Goal: Information Seeking & Learning: Learn about a topic

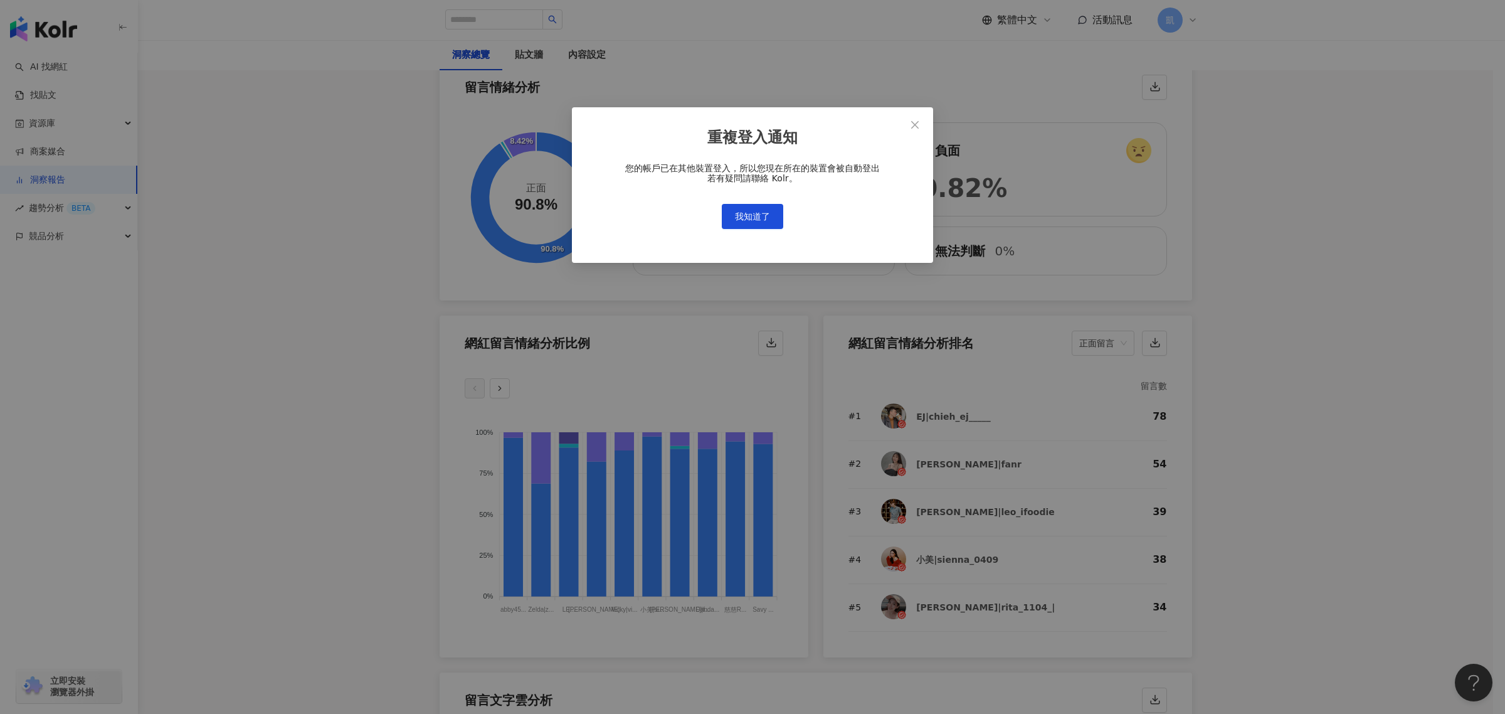
scroll to position [549, 0]
click at [764, 208] on button "我知道了" at bounding box center [752, 216] width 61 height 25
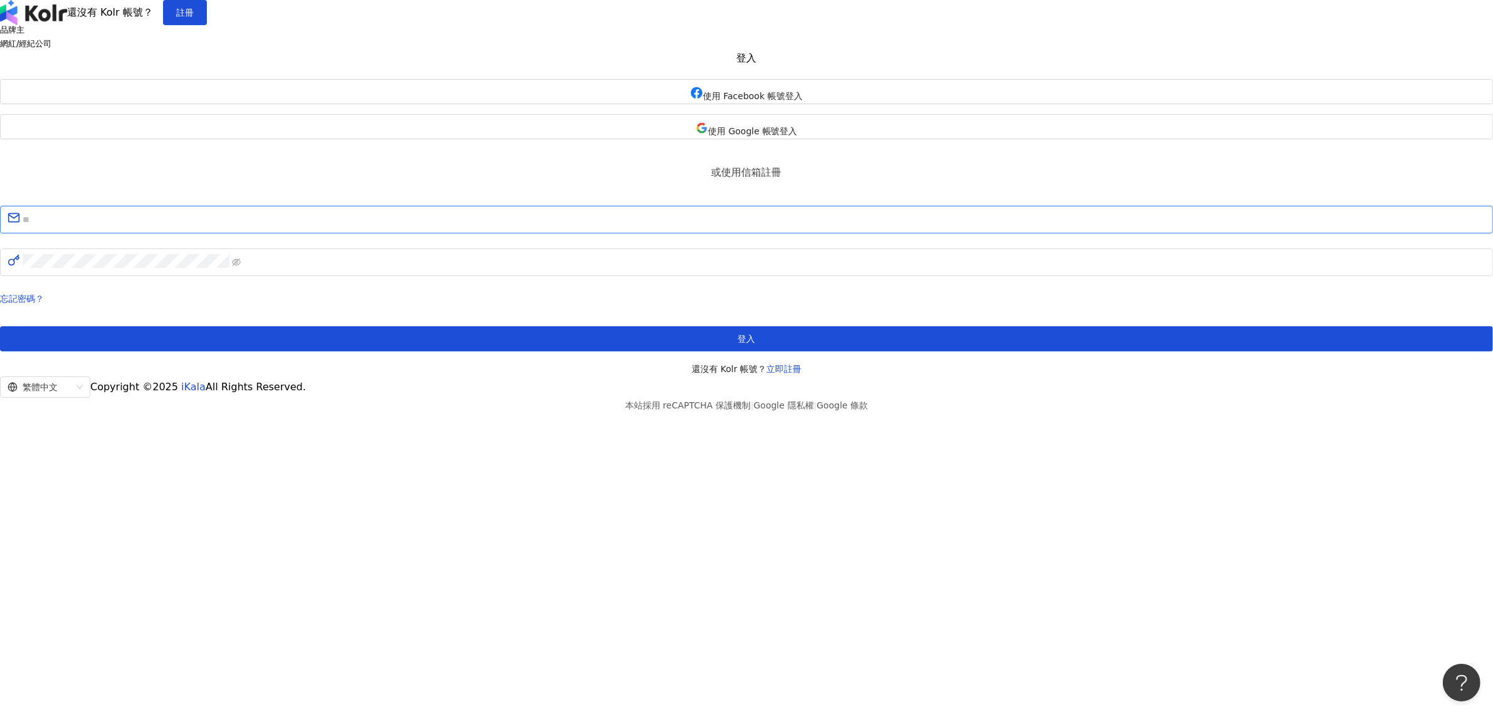
type input "**********"
click at [749, 351] on button "登入" at bounding box center [746, 338] width 1493 height 25
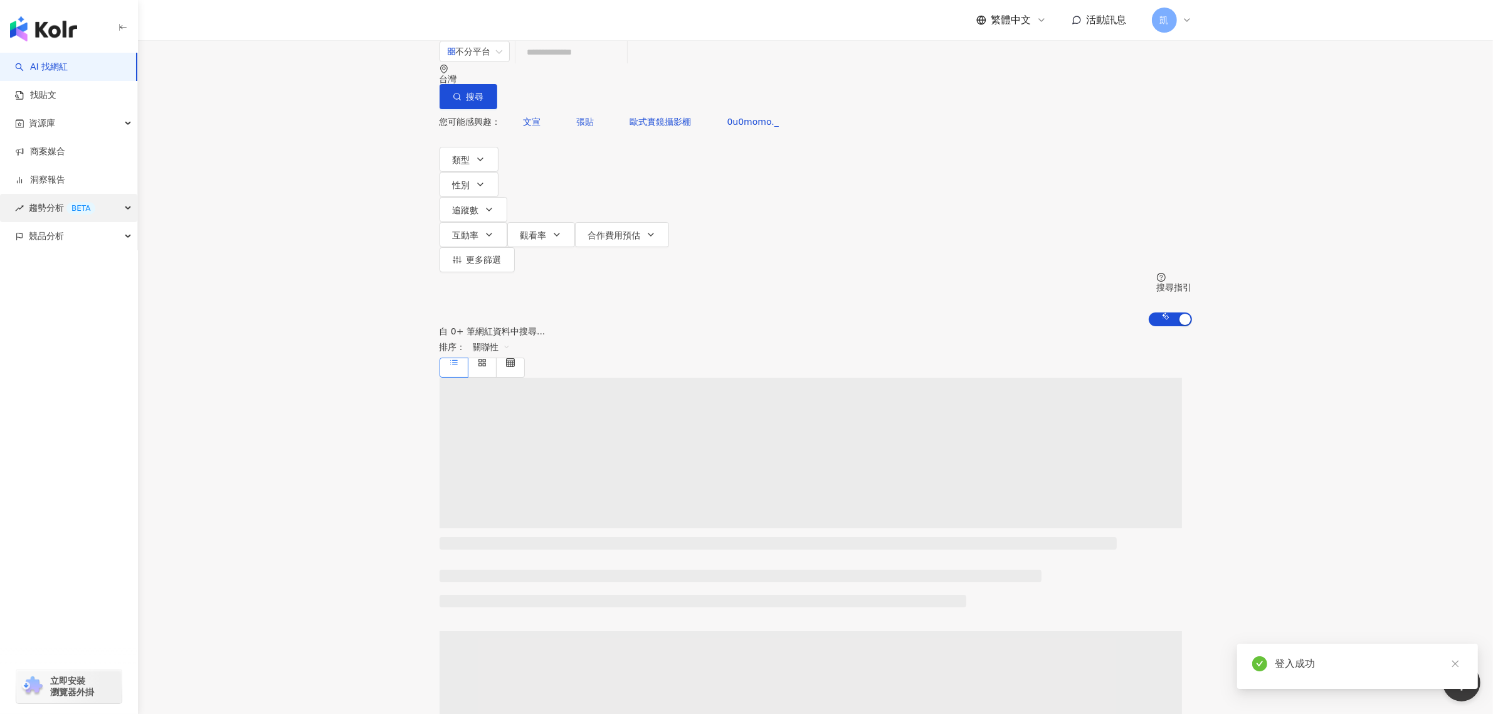
click at [103, 207] on div "趨勢分析 BETA" at bounding box center [68, 208] width 137 height 28
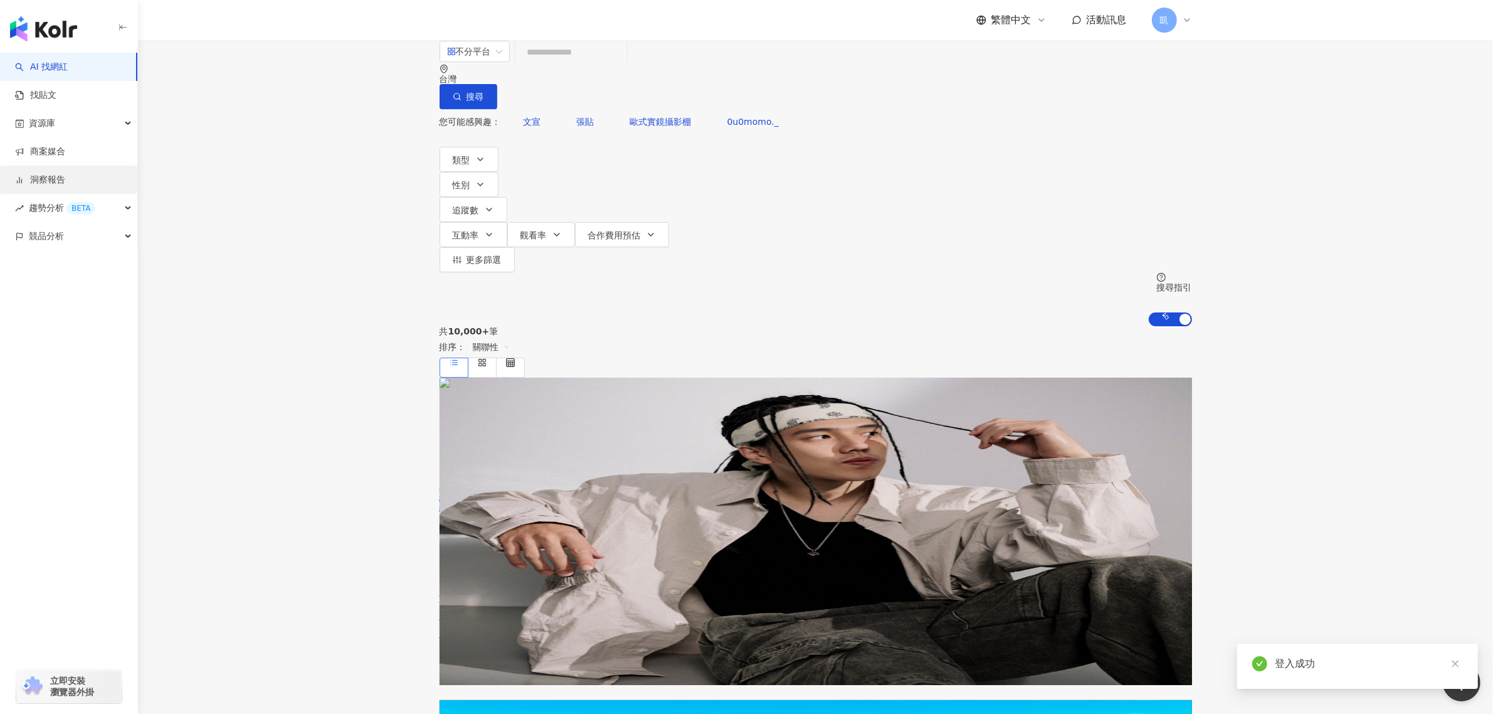
click at [65, 180] on link "洞察報告" at bounding box center [40, 180] width 50 height 13
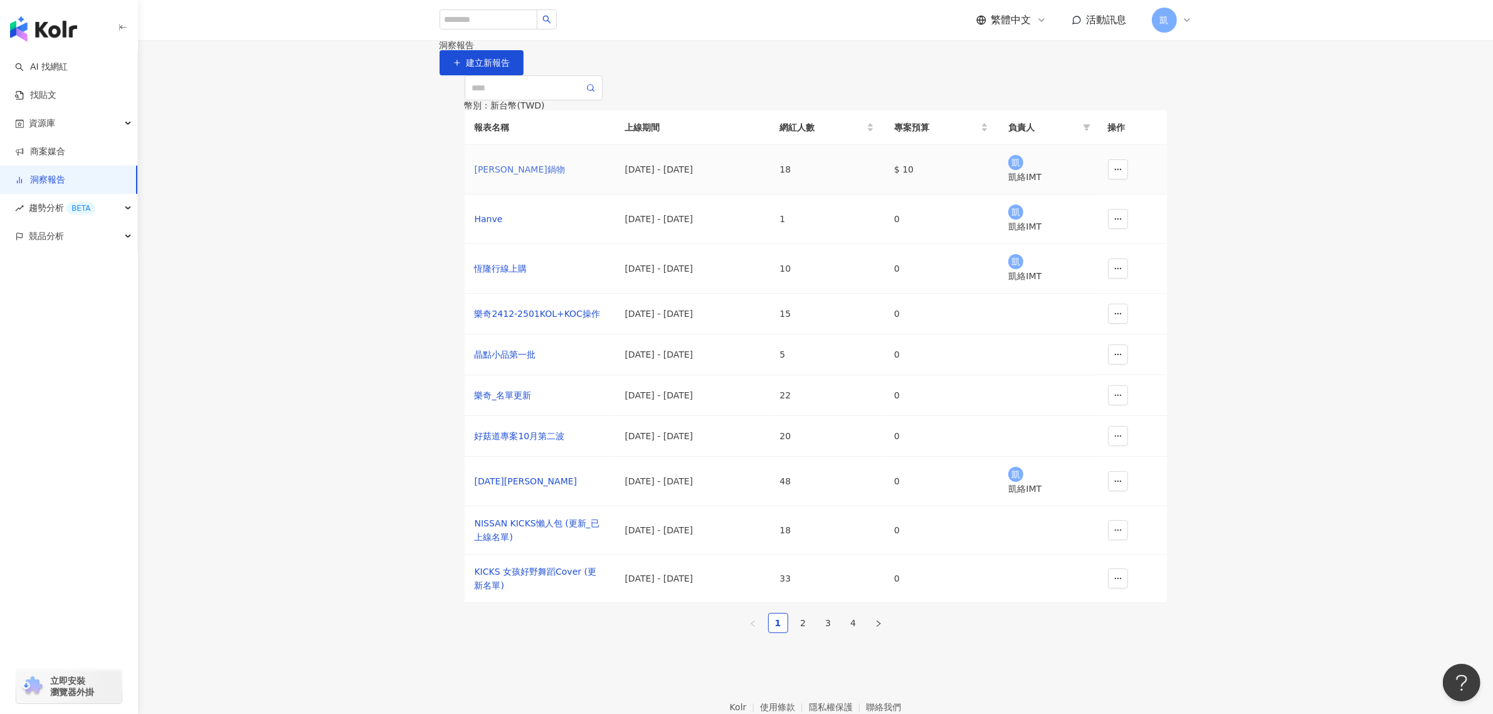
click at [502, 176] on div "[PERSON_NAME]鍋物" at bounding box center [540, 169] width 130 height 14
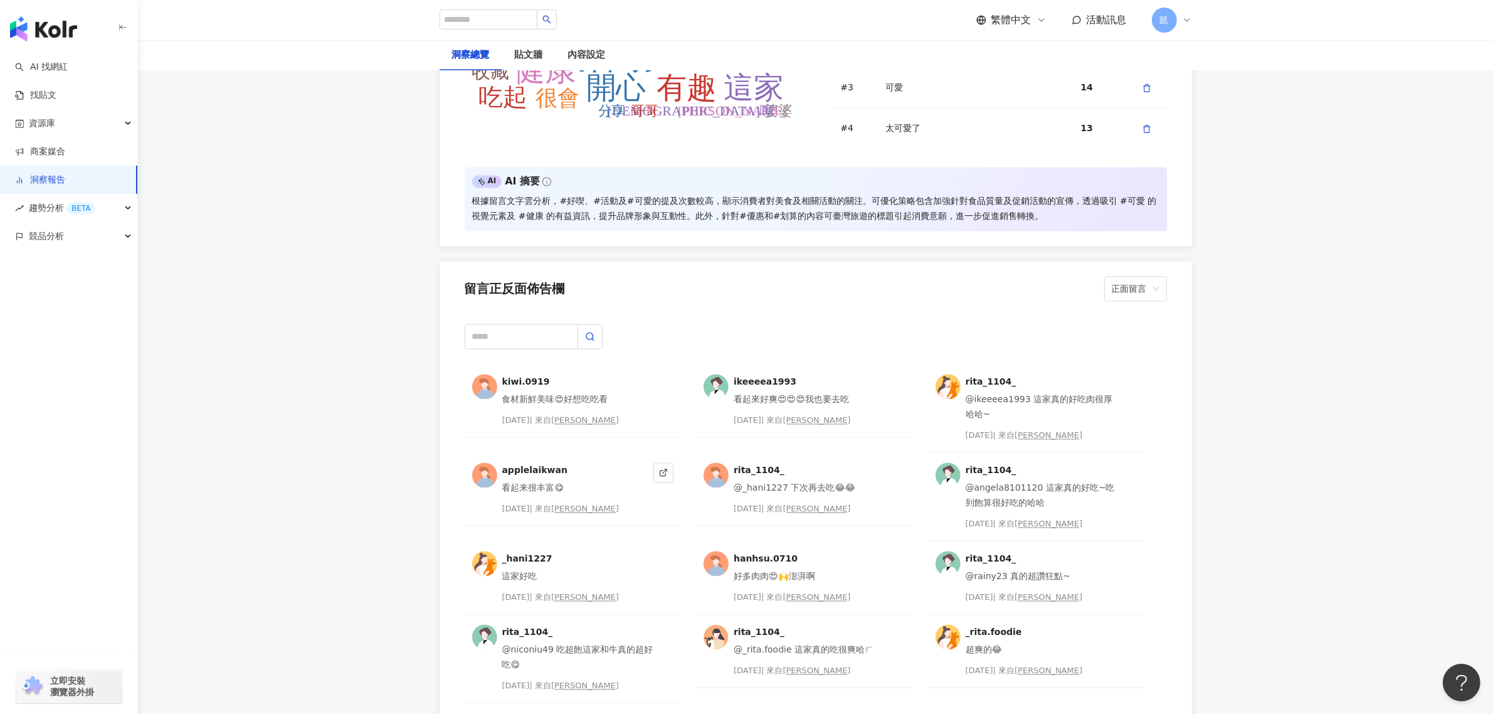
scroll to position [3213, 0]
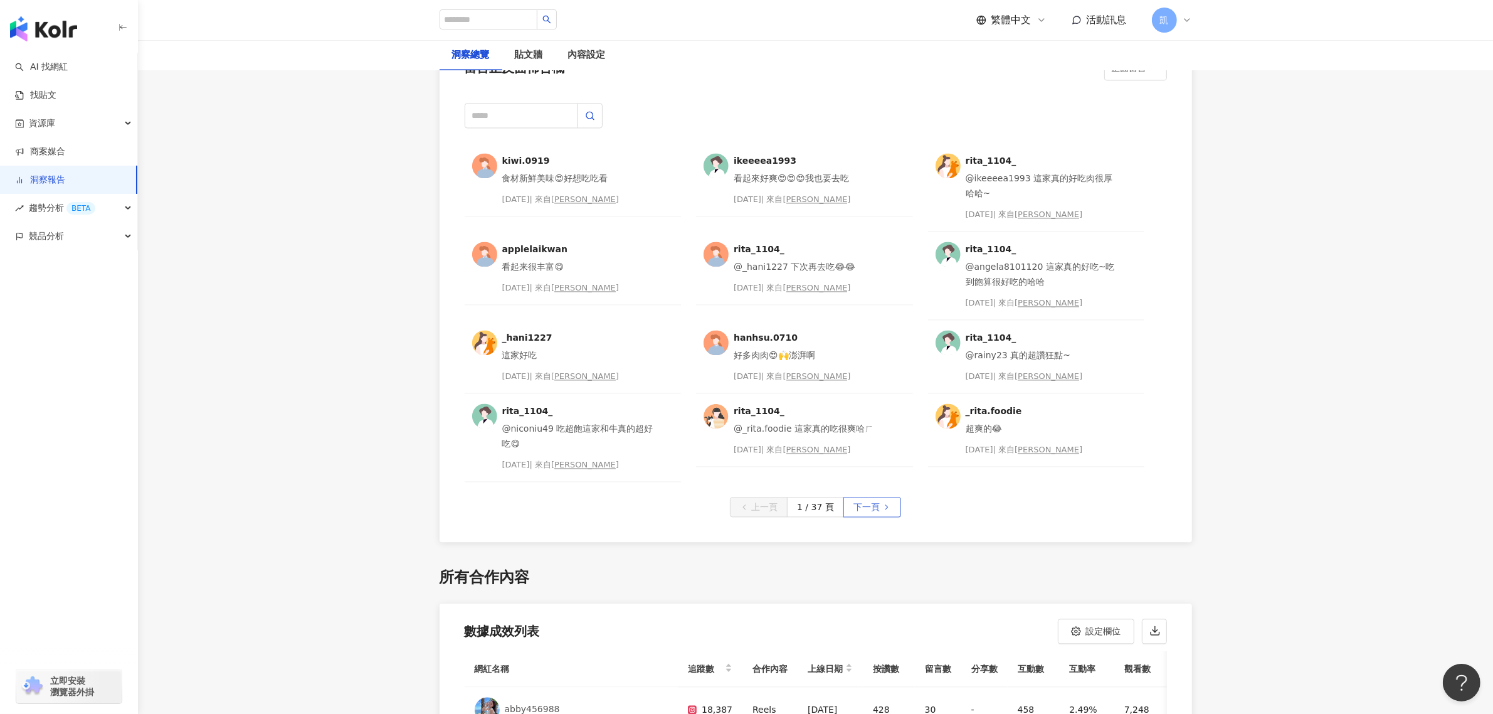
click at [863, 503] on span "下一頁" at bounding box center [866, 507] width 26 height 20
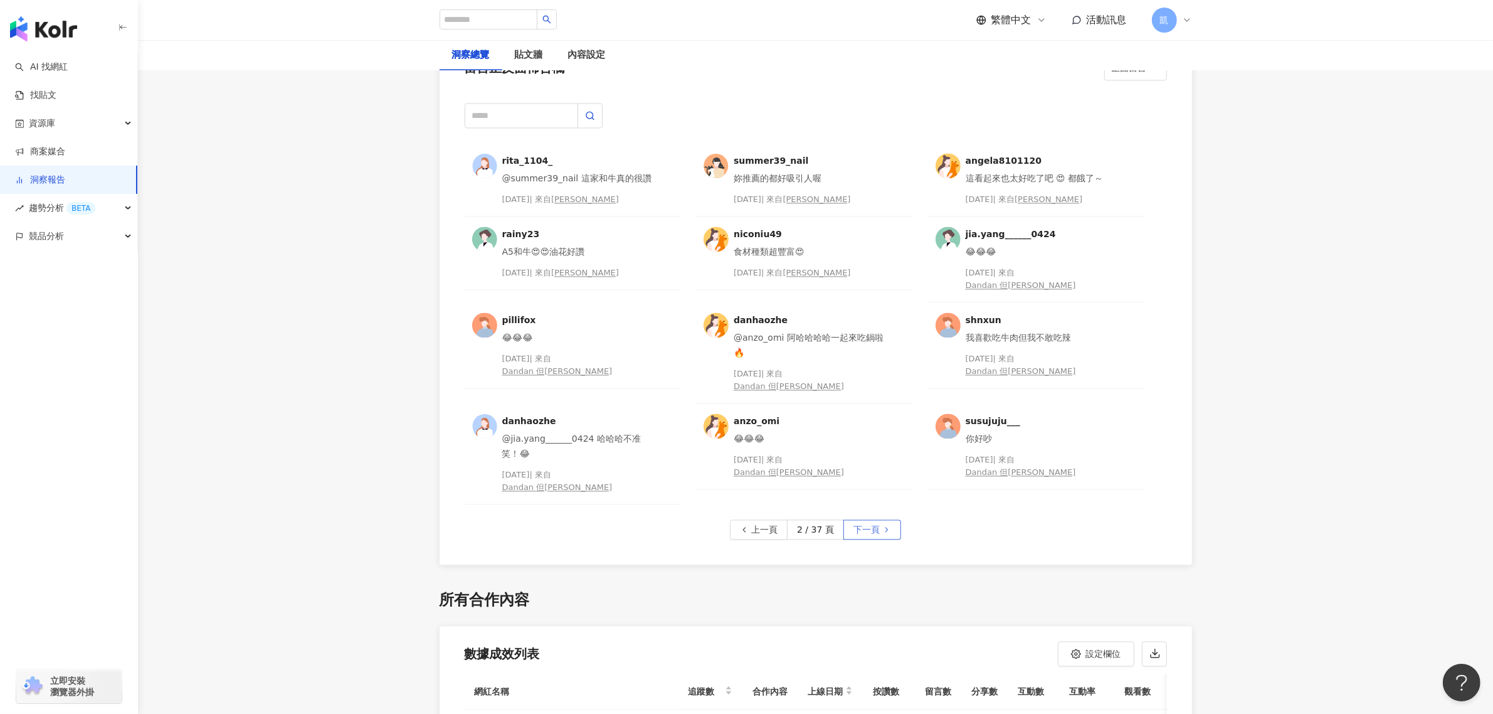
click at [876, 520] on span "下一頁" at bounding box center [866, 530] width 26 height 20
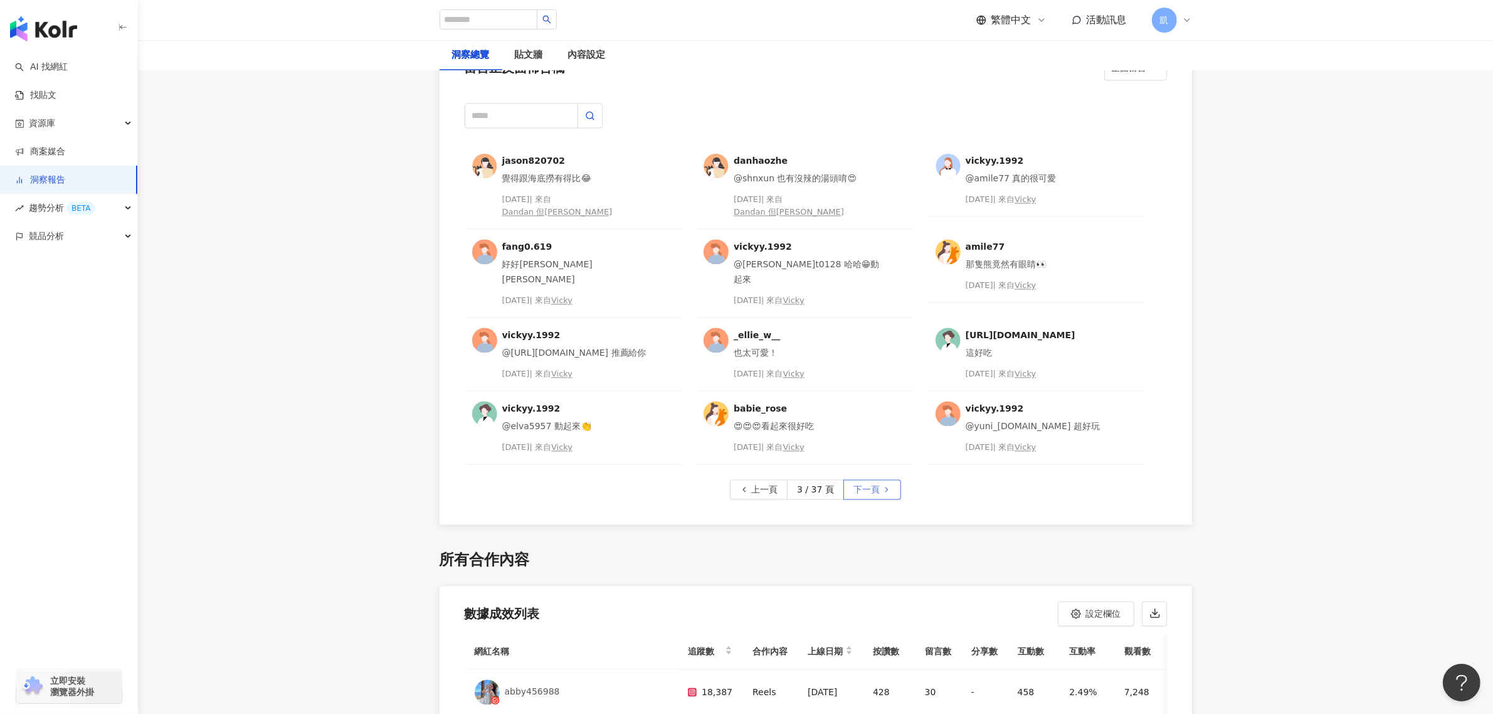
click at [872, 480] on span "下一頁" at bounding box center [866, 490] width 26 height 20
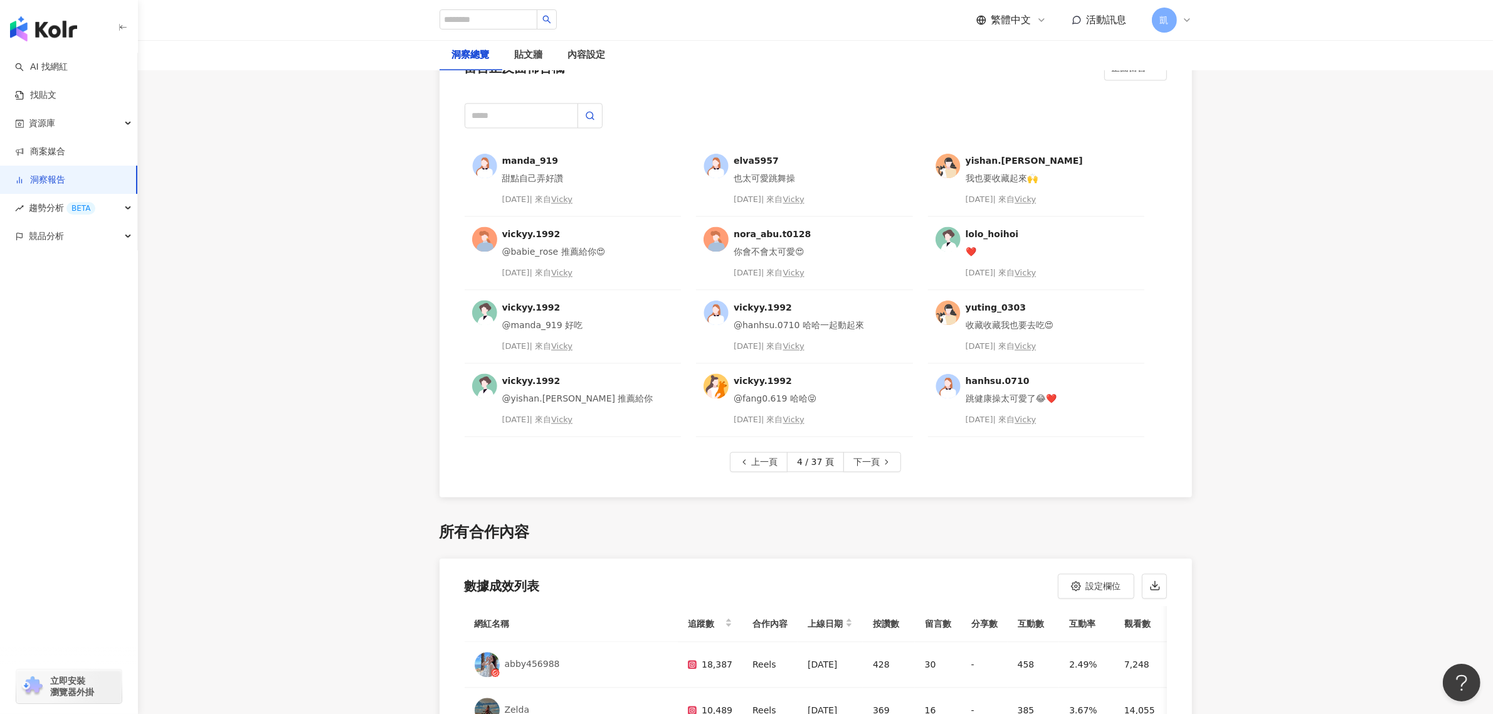
click at [872, 452] on span "下一頁" at bounding box center [866, 462] width 26 height 20
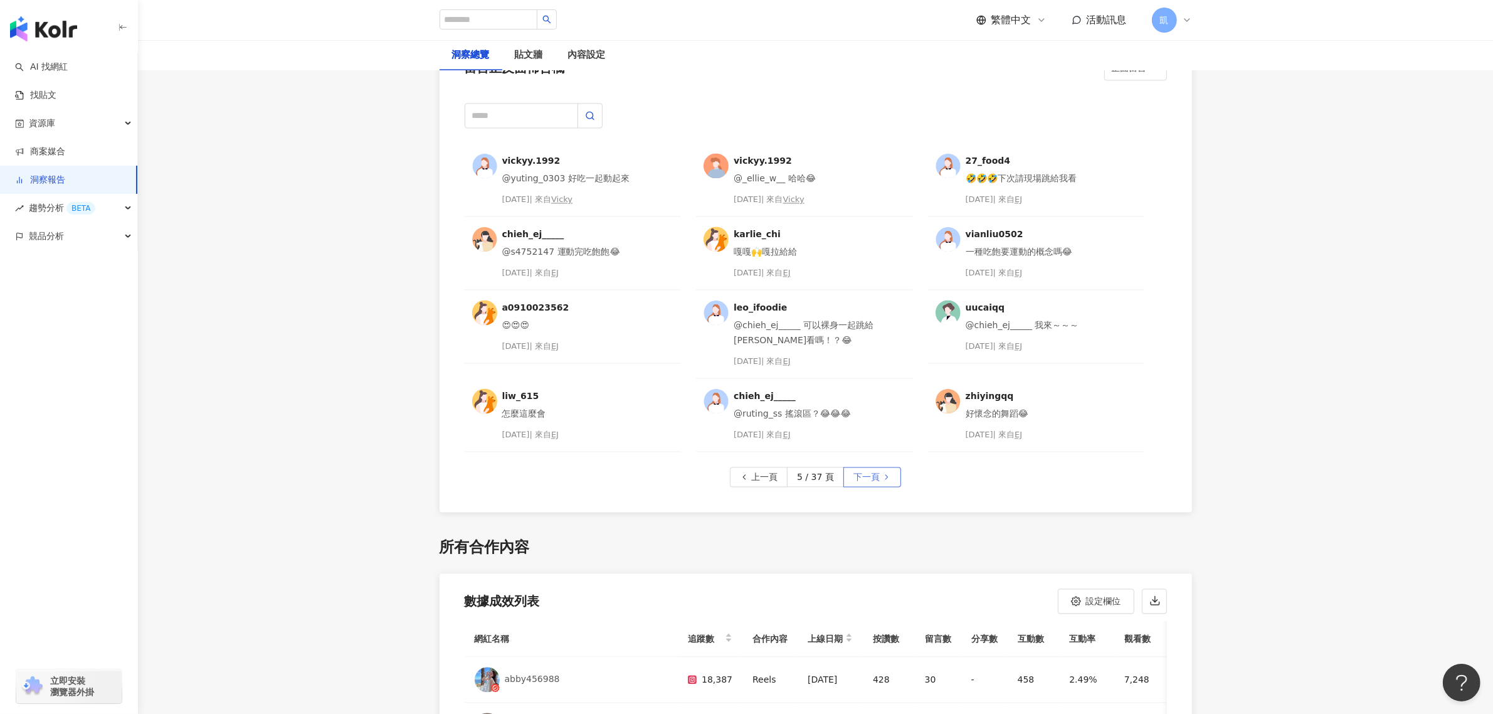
click at [878, 474] on button "下一頁" at bounding box center [872, 476] width 58 height 20
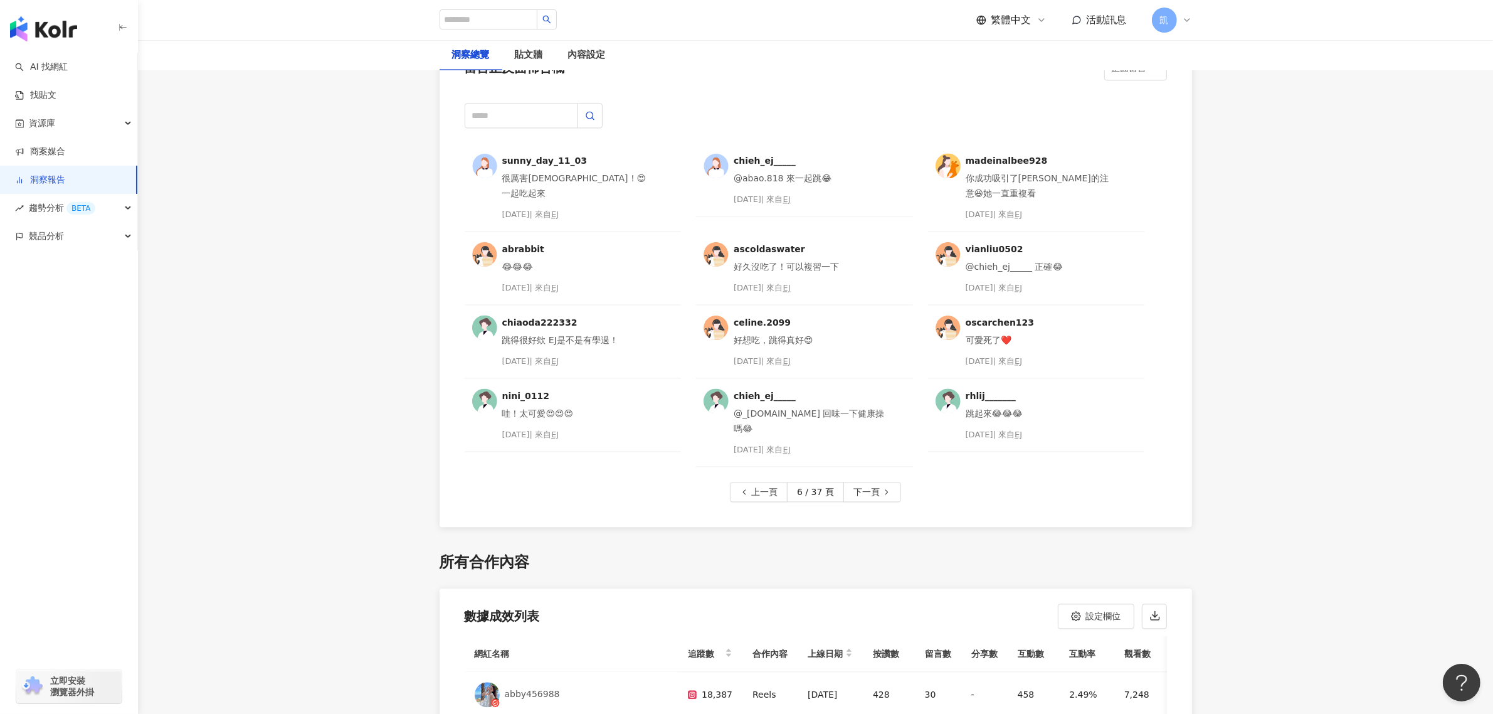
click at [878, 482] on button "下一頁" at bounding box center [872, 492] width 58 height 20
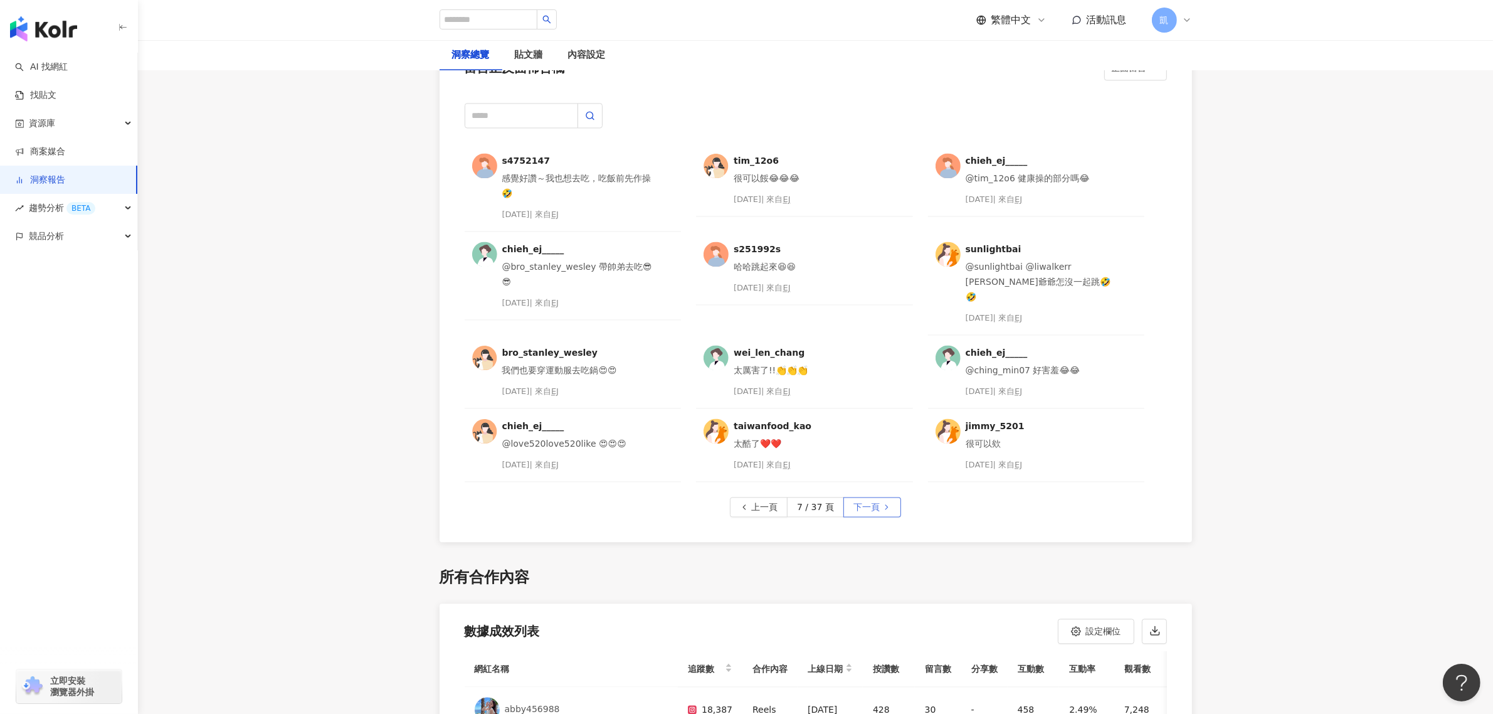
click at [877, 497] on span "下一頁" at bounding box center [866, 507] width 26 height 20
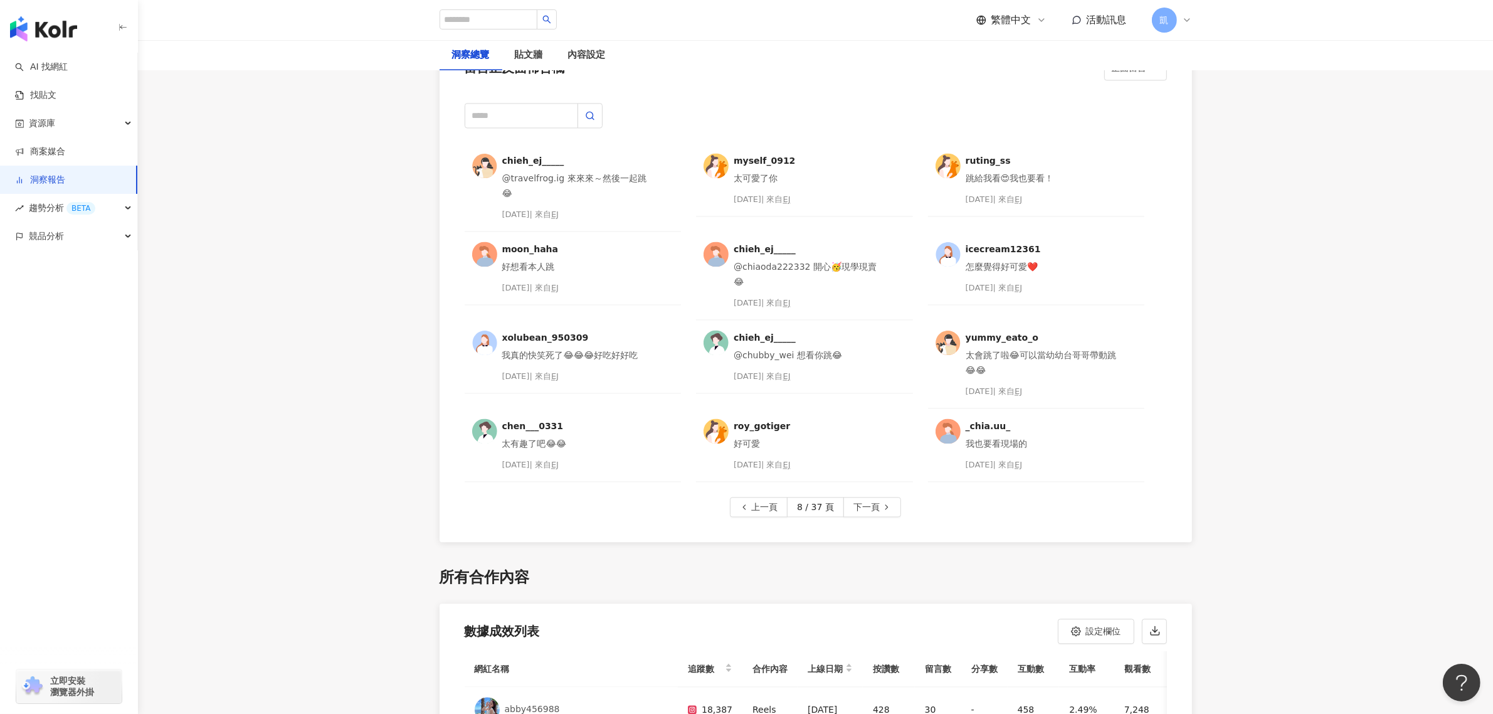
click at [877, 485] on div "chieh_ej_____ @travelfrog.ig 來來來～然後一起跳😂 [DATE] | 來自 EJ myself_0912 太可愛了你 [DATE]…" at bounding box center [816, 315] width 752 height 454
click at [883, 502] on icon "button" at bounding box center [886, 506] width 9 height 9
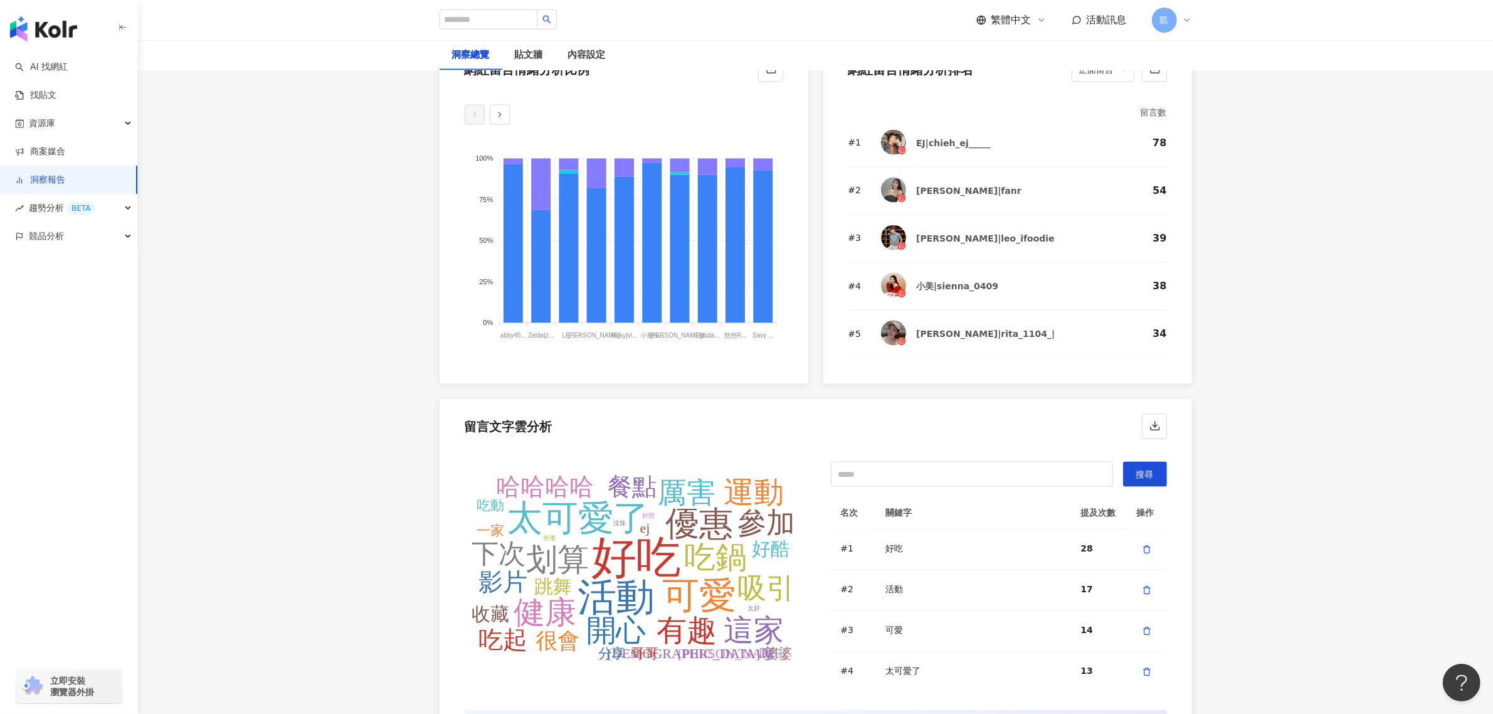
scroll to position [2348, 0]
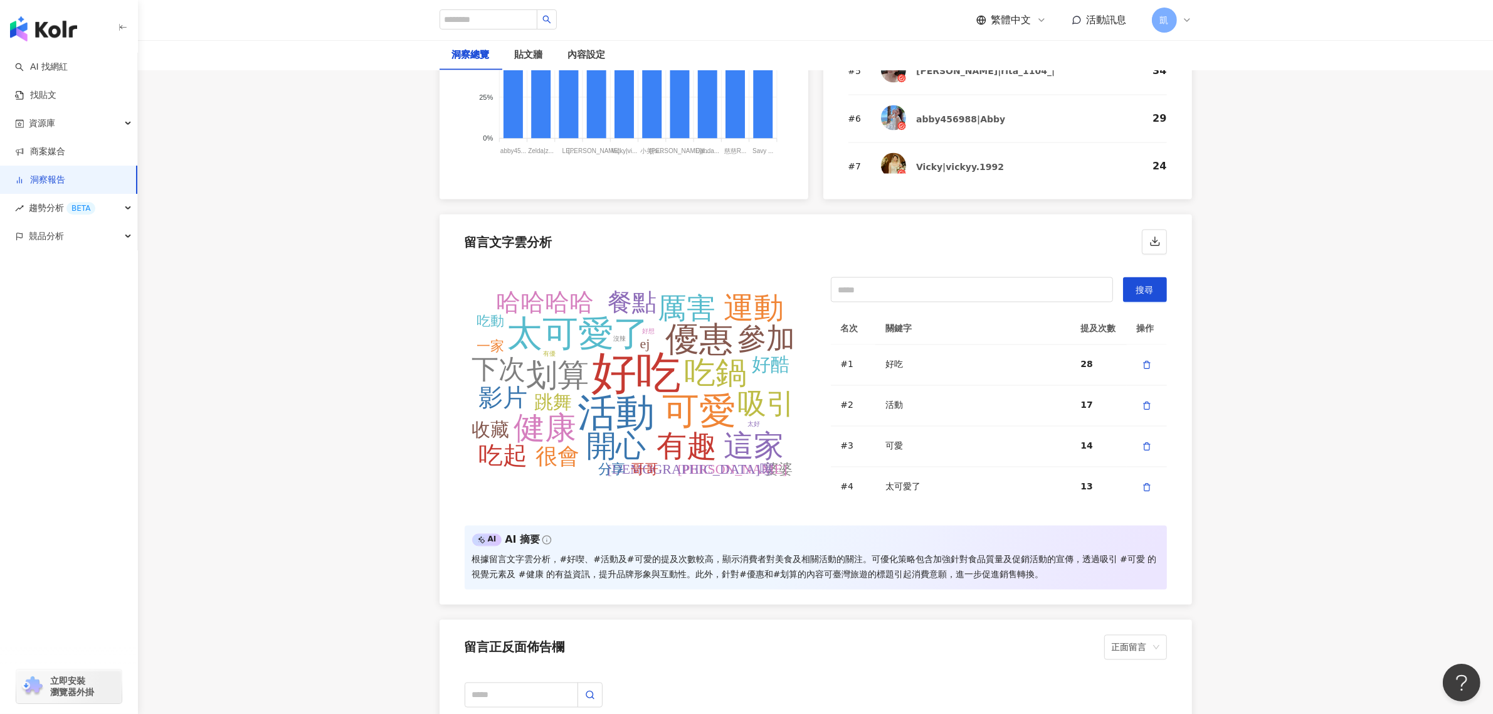
scroll to position [2662, 0]
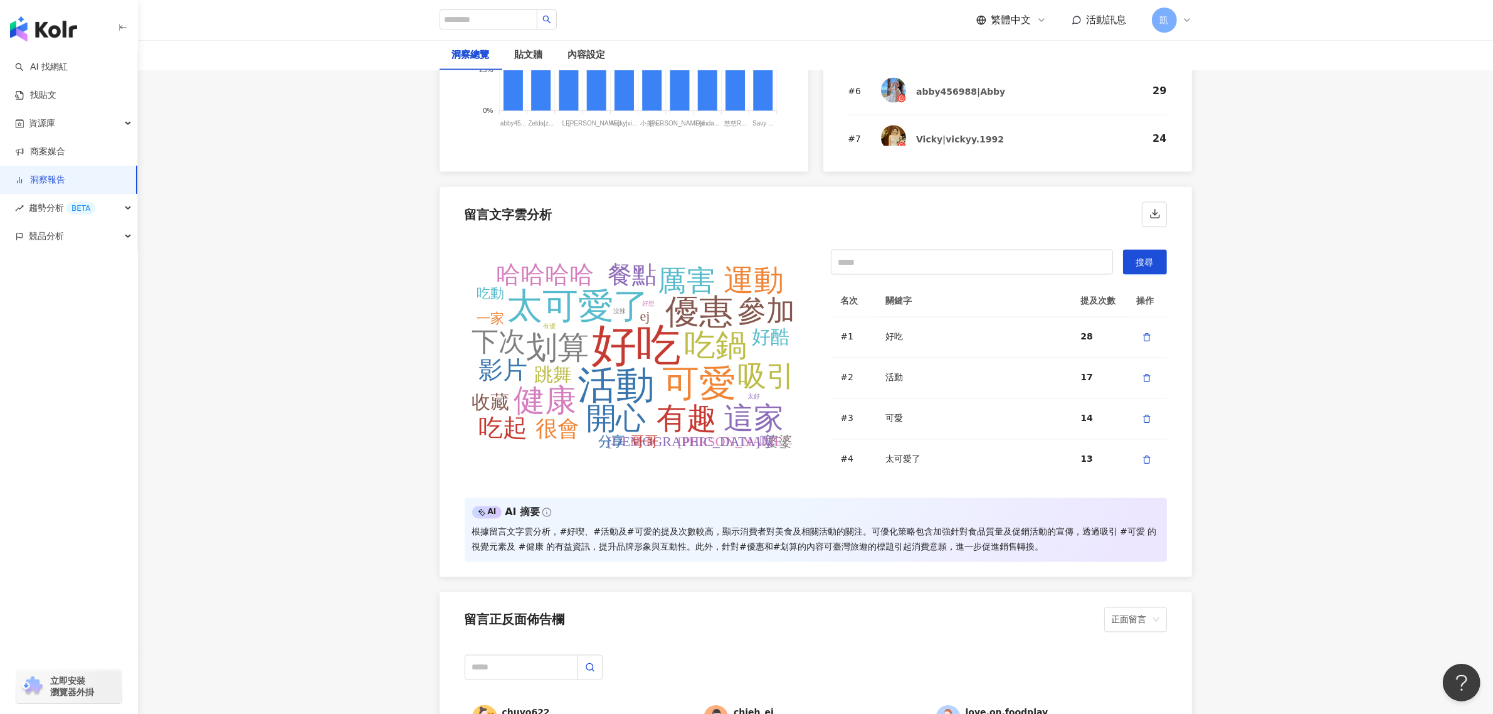
click at [747, 605] on div "留言正反面佈告欄 正面留言" at bounding box center [816, 616] width 752 height 48
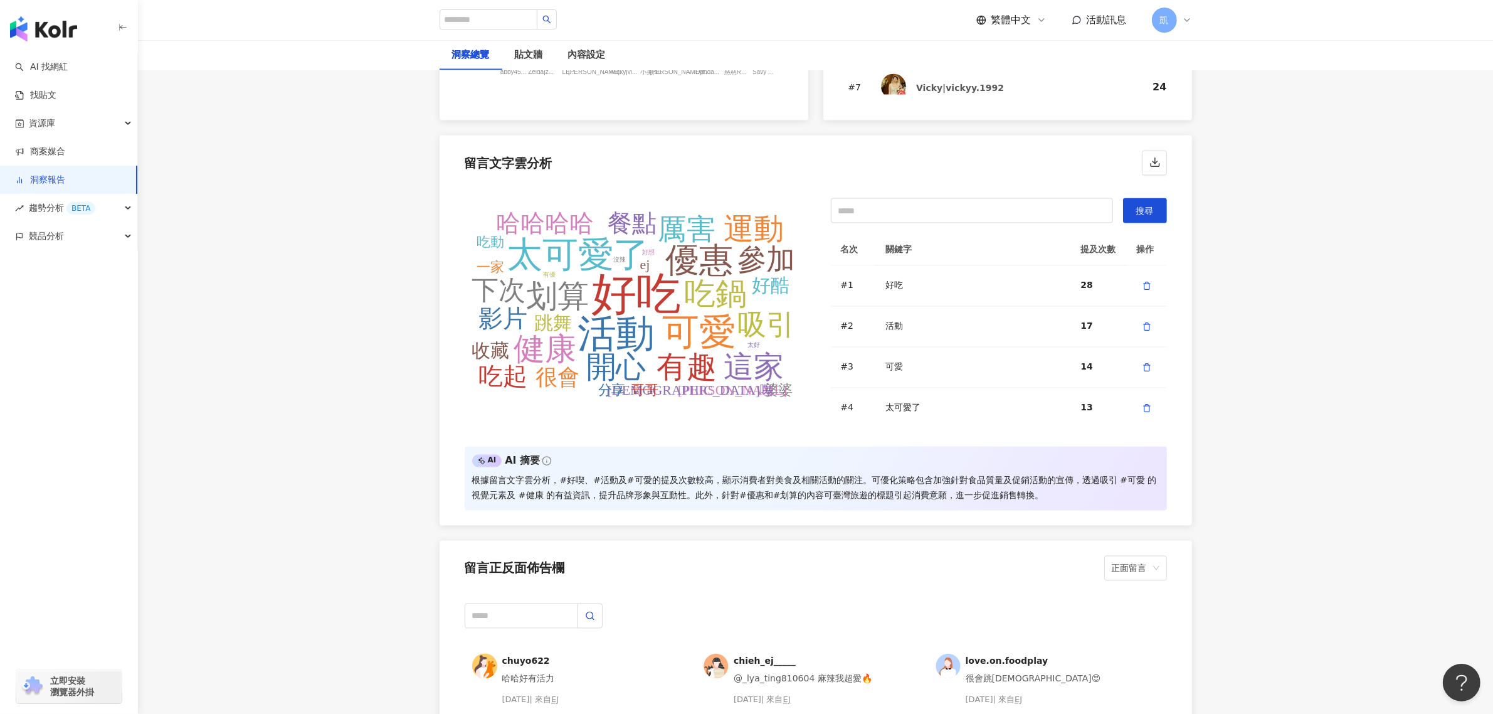
scroll to position [2740, 0]
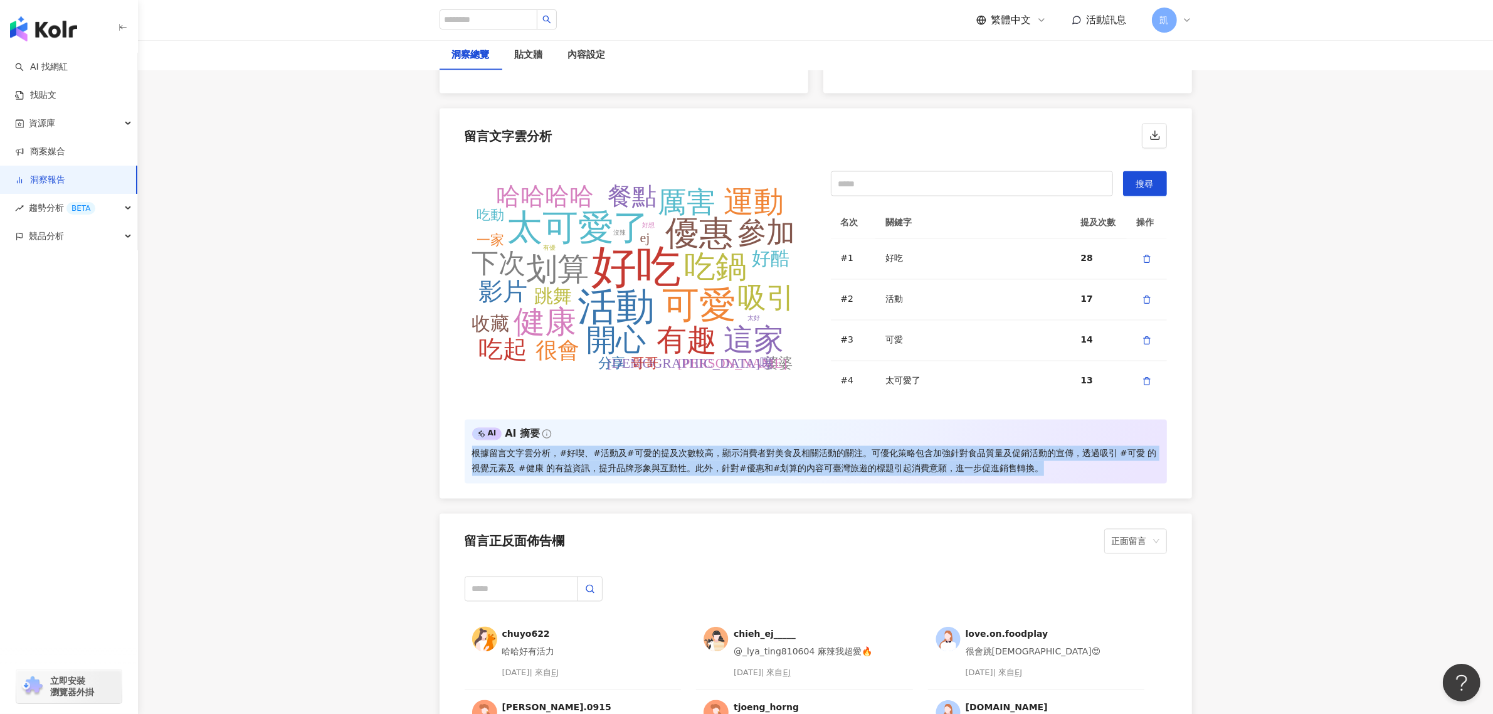
drag, startPoint x: 469, startPoint y: 450, endPoint x: 1073, endPoint y: 458, distance: 604.5
click at [1073, 458] on div "AI AI 摘要 根據留言文字雲分析，#好喫、#活動及#可愛的提及次數較高，顯示消費者對美食及相關活動的關注。可優化策略包含加強針對食品質量及促銷活動的宣傳，…" at bounding box center [816, 451] width 702 height 64
click at [1067, 465] on div "根據留言文字雲分析，#好喫、#活動及#可愛的提及次數較高，顯示消費者對美食及相關活動的關注。可優化策略包含加強針對食品質量及促銷活動的宣傳，透過吸引 #可愛 …" at bounding box center [815, 461] width 687 height 30
drag, startPoint x: 1058, startPoint y: 460, endPoint x: 444, endPoint y: 453, distance: 613.9
click at [444, 453] on div "好吃 活動 可愛 太可愛了 優惠 吃鍋 划算 健康 這家 有趣 開心 運動 厲害 參加 吸引 下次 哈哈哈哈 餐點 吃起 影片 很會 好酷 收藏 跳舞 婆婆 …" at bounding box center [816, 327] width 752 height 342
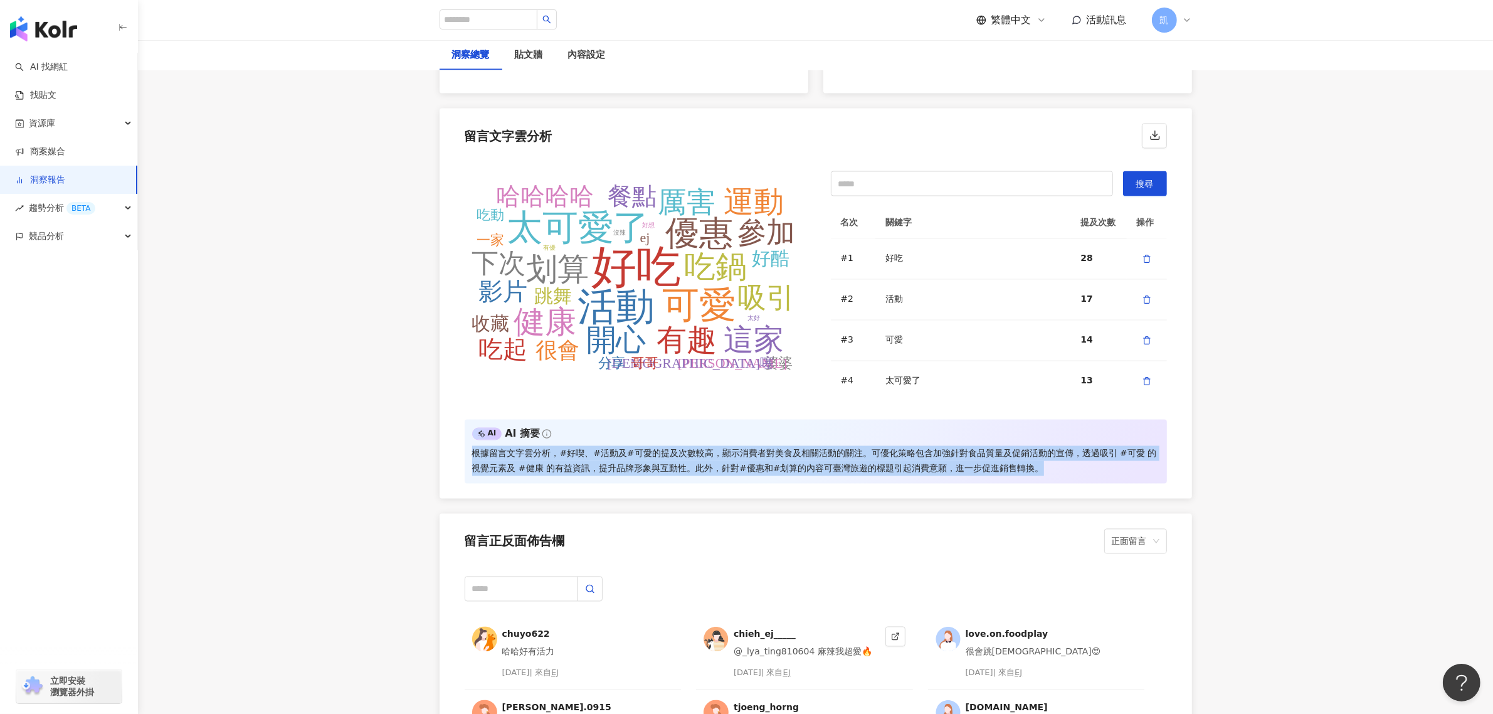
copy div "根據留言文字雲分析，#好喫、#活動及#可愛的提及次數較高，顯示消費者對美食及相關活動的關注。可優化策略包含加強針對食品質量及促銷活動的宣傳，透過吸引 #可愛 …"
